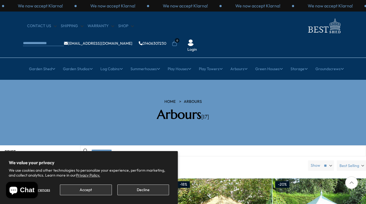
click at [143, 191] on button "Decline" at bounding box center [143, 189] width 52 height 11
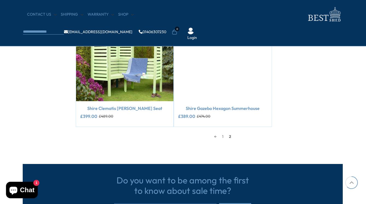
scroll to position [260, 0]
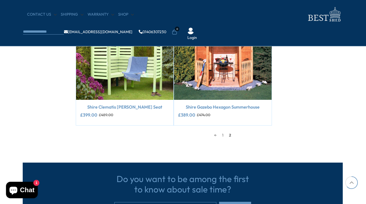
click at [230, 131] on span "2" at bounding box center [230, 135] width 8 height 8
click at [222, 131] on link "1" at bounding box center [222, 135] width 7 height 8
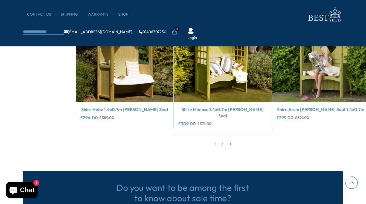
scroll to position [518, 0]
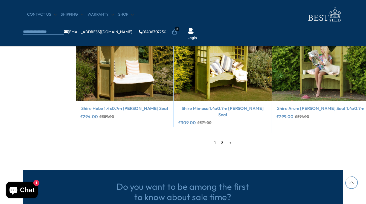
click at [221, 138] on link "2" at bounding box center [222, 142] width 8 height 8
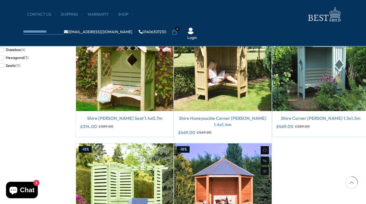
scroll to position [118, 1]
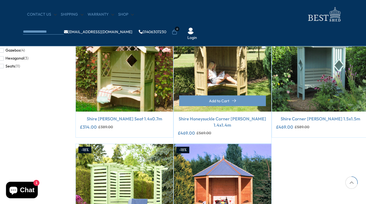
click at [219, 56] on img at bounding box center [222, 62] width 97 height 97
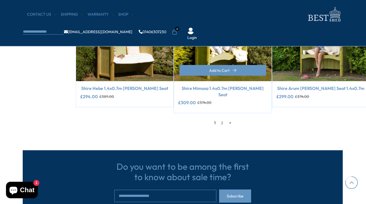
scroll to position [538, 0]
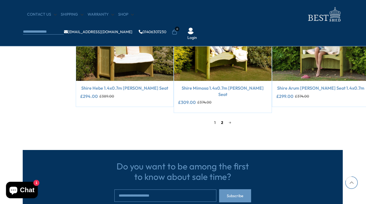
click at [222, 118] on link "2" at bounding box center [222, 122] width 8 height 8
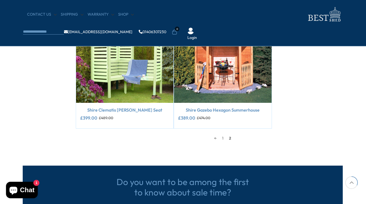
scroll to position [99, 0]
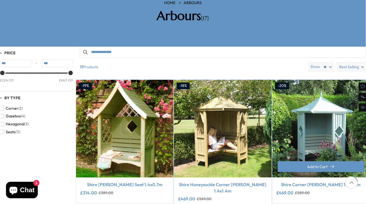
click at [308, 115] on img at bounding box center [320, 128] width 97 height 97
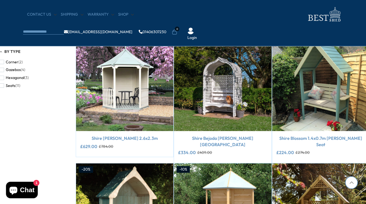
scroll to position [412, 0]
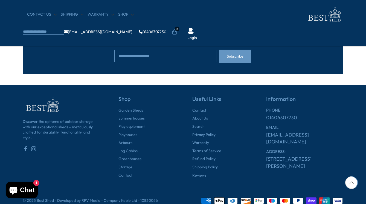
scroll to position [260, 0]
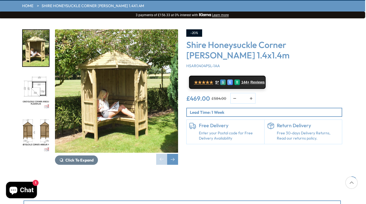
scroll to position [80, 1]
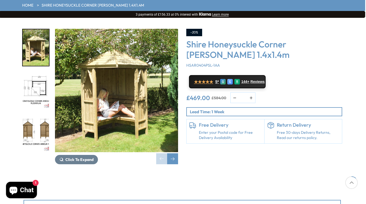
click at [145, 85] on img "1 / 13" at bounding box center [116, 90] width 123 height 123
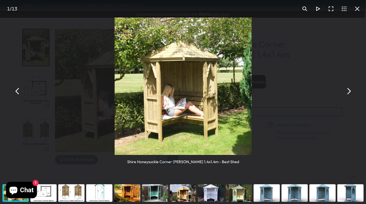
click at [358, 9] on button "You can close this modal content with the ESC key" at bounding box center [357, 8] width 13 height 13
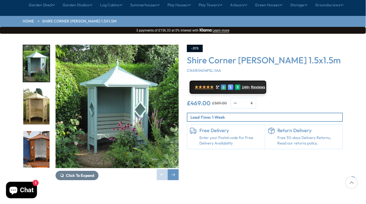
scroll to position [63, 0]
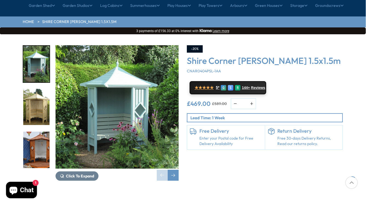
click at [36, 92] on img "2 / 14" at bounding box center [36, 107] width 26 height 36
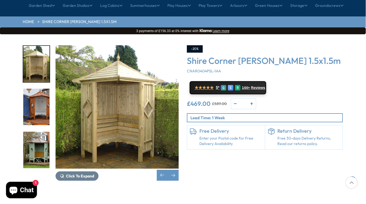
click at [34, 134] on img "4 / 14" at bounding box center [36, 149] width 26 height 36
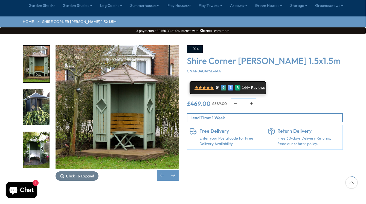
click at [41, 89] on img "5 / 14" at bounding box center [36, 107] width 26 height 36
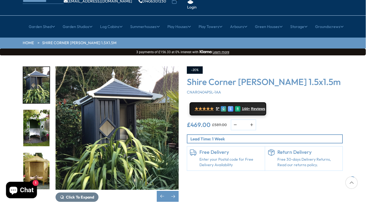
scroll to position [41, 0]
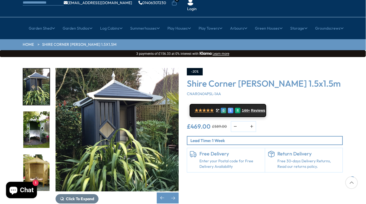
click at [37, 154] on img "7 / 14" at bounding box center [36, 172] width 26 height 36
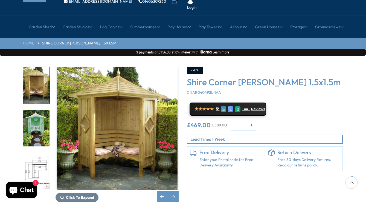
scroll to position [42, 0]
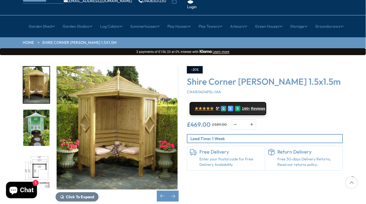
click at [38, 153] on img "9 / 14" at bounding box center [36, 170] width 26 height 36
click at [39, 152] on img "9 / 14" at bounding box center [36, 170] width 26 height 36
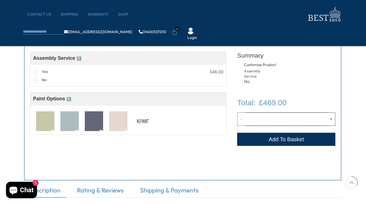
scroll to position [212, 0]
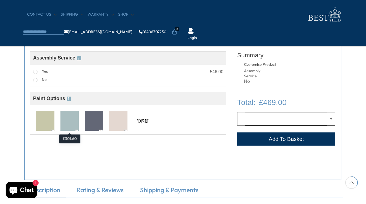
click at [70, 120] on img at bounding box center [69, 121] width 18 height 20
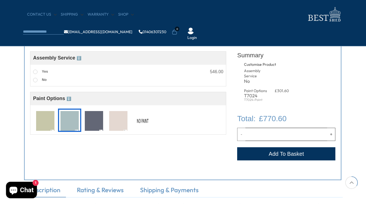
click at [141, 119] on img at bounding box center [143, 121] width 18 height 20
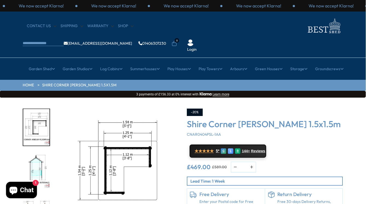
scroll to position [0, 0]
